Goal: Task Accomplishment & Management: Use online tool/utility

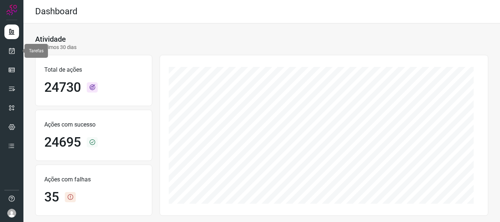
click at [15, 49] on link at bounding box center [11, 51] width 15 height 15
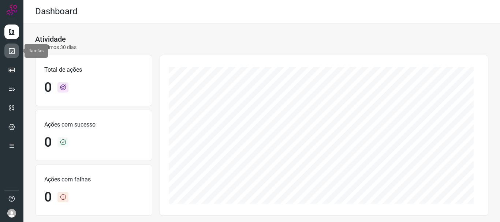
click at [18, 55] on link at bounding box center [11, 51] width 15 height 15
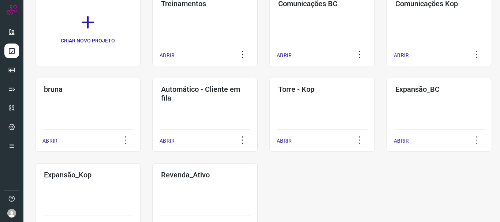
scroll to position [100, 0]
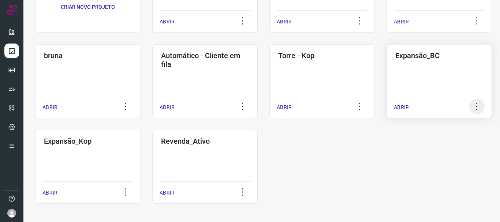
click at [478, 104] on icon at bounding box center [476, 106] width 15 height 15
click at [401, 106] on p "ABRIR" at bounding box center [401, 108] width 15 height 8
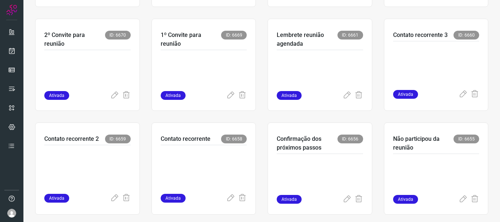
scroll to position [258, 0]
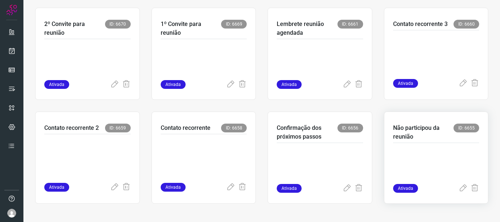
click at [445, 172] on p at bounding box center [436, 165] width 86 height 37
